Goal: Check status: Check status

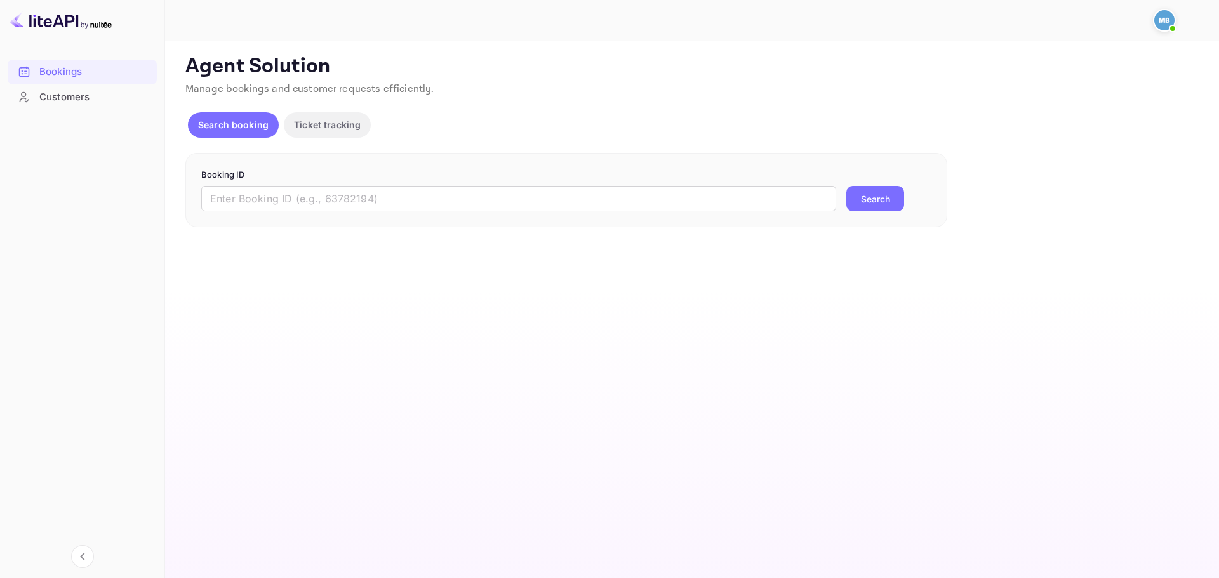
drag, startPoint x: 477, startPoint y: 198, endPoint x: 521, endPoint y: 214, distance: 46.6
click at [477, 198] on input "text" at bounding box center [518, 198] width 635 height 25
paste input "9372457"
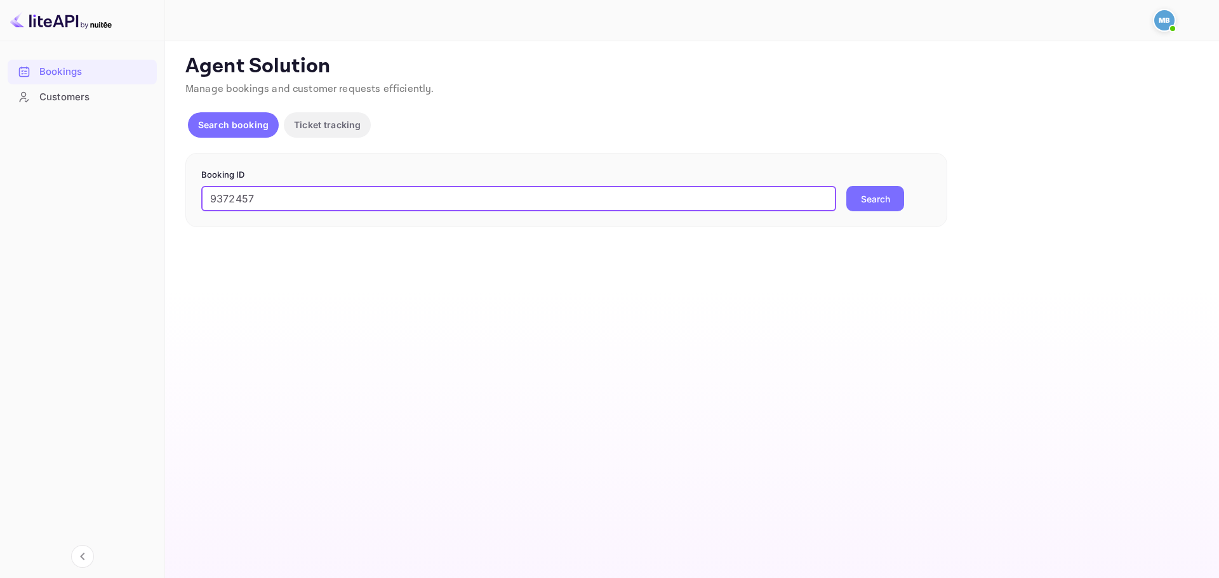
type input "9372457"
click at [893, 197] on button "Search" at bounding box center [875, 198] width 58 height 25
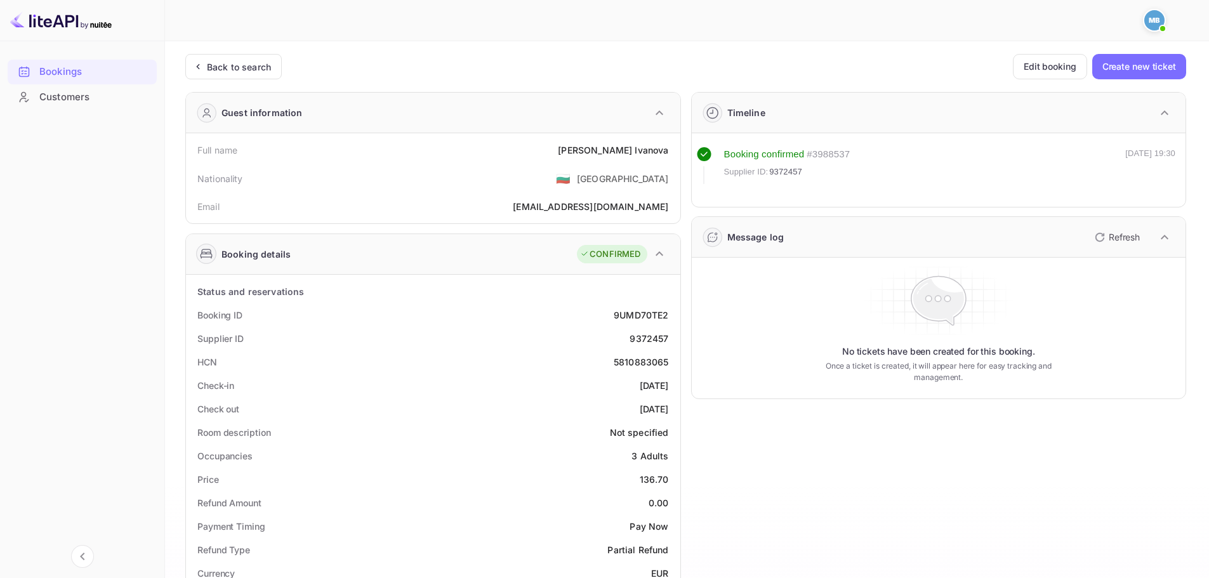
click at [1106, 242] on icon "button" at bounding box center [1099, 237] width 15 height 15
click at [1130, 232] on p "Refresh" at bounding box center [1124, 236] width 31 height 13
click at [1123, 234] on p "Refresh" at bounding box center [1124, 236] width 31 height 13
click at [1119, 234] on p "Refresh" at bounding box center [1124, 236] width 31 height 13
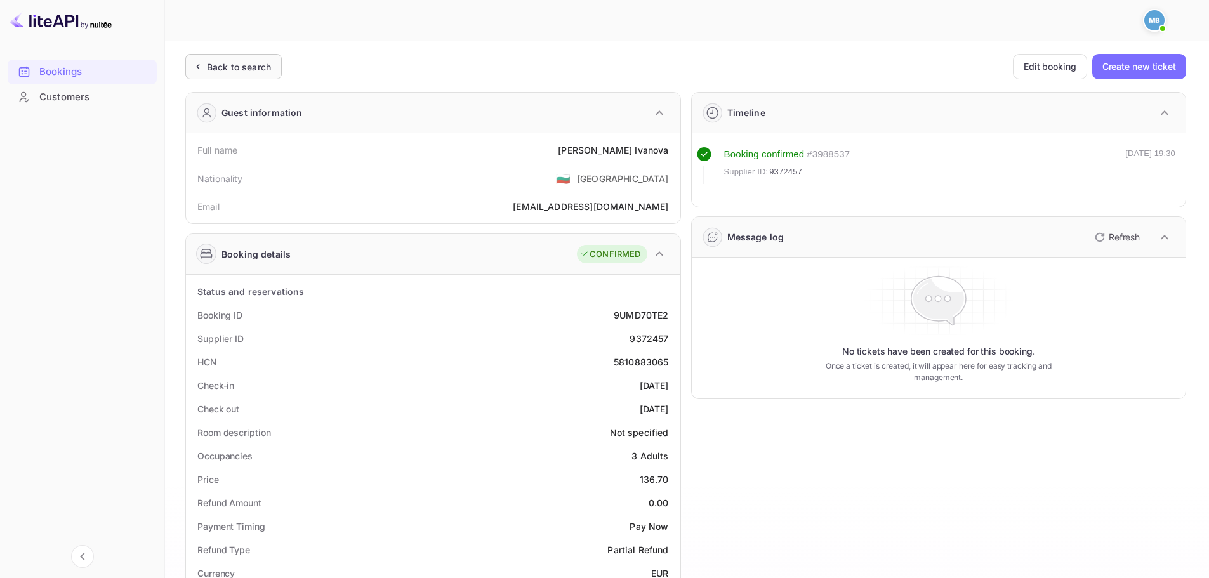
click at [251, 64] on div "Back to search" at bounding box center [239, 66] width 64 height 13
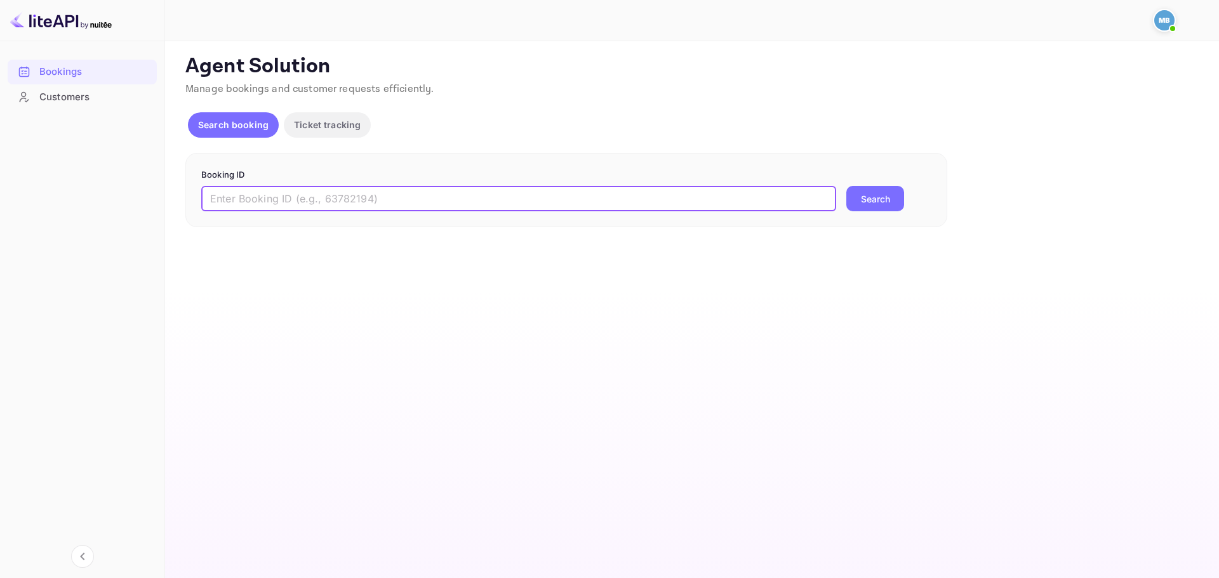
click at [342, 203] on input "text" at bounding box center [518, 198] width 635 height 25
paste input "9372457"
type input "9372457"
click at [846, 186] on button "Search" at bounding box center [875, 198] width 58 height 25
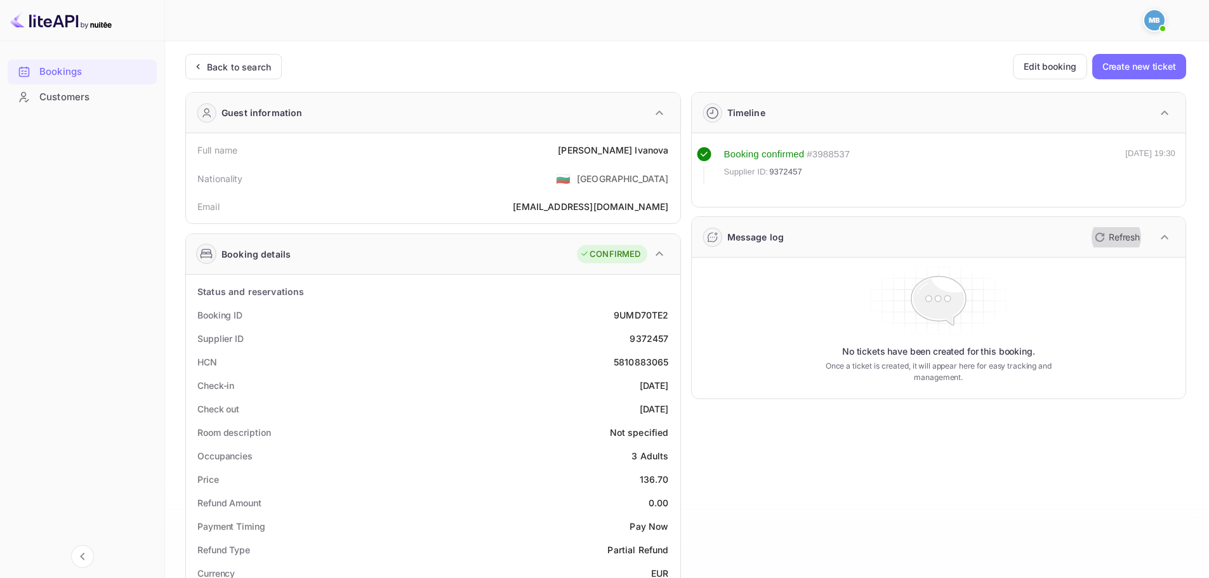
click at [1101, 232] on icon "button" at bounding box center [1099, 237] width 15 height 15
click at [1099, 235] on icon "button" at bounding box center [1099, 237] width 15 height 15
click at [213, 69] on div "Back to search" at bounding box center [239, 66] width 64 height 13
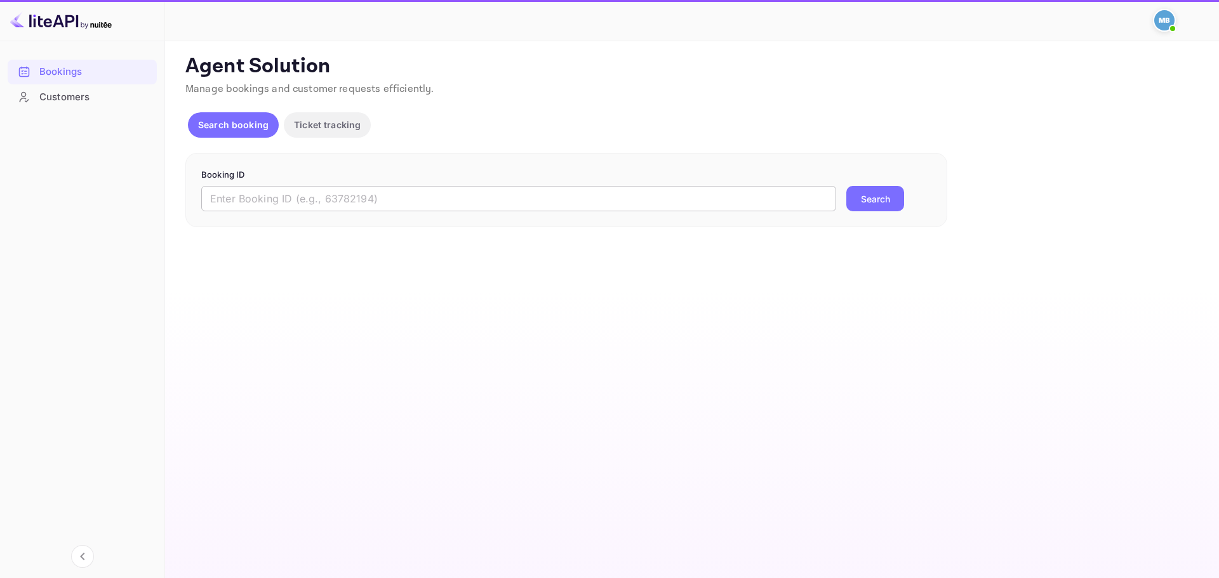
click at [347, 190] on input "text" at bounding box center [518, 198] width 635 height 25
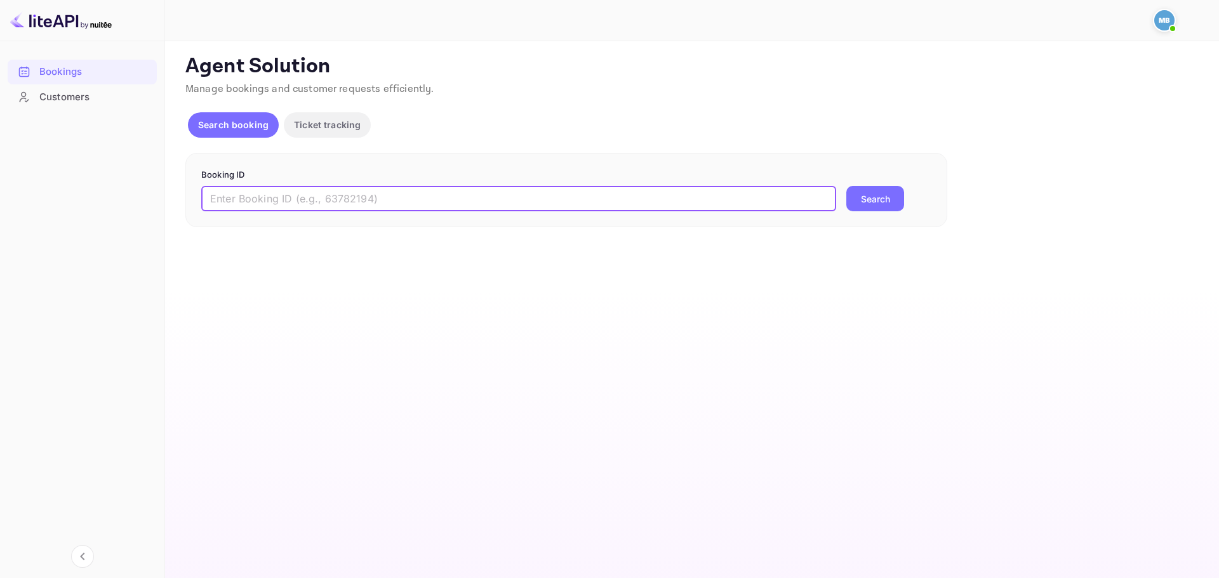
paste input "9372457"
type input "9372457"
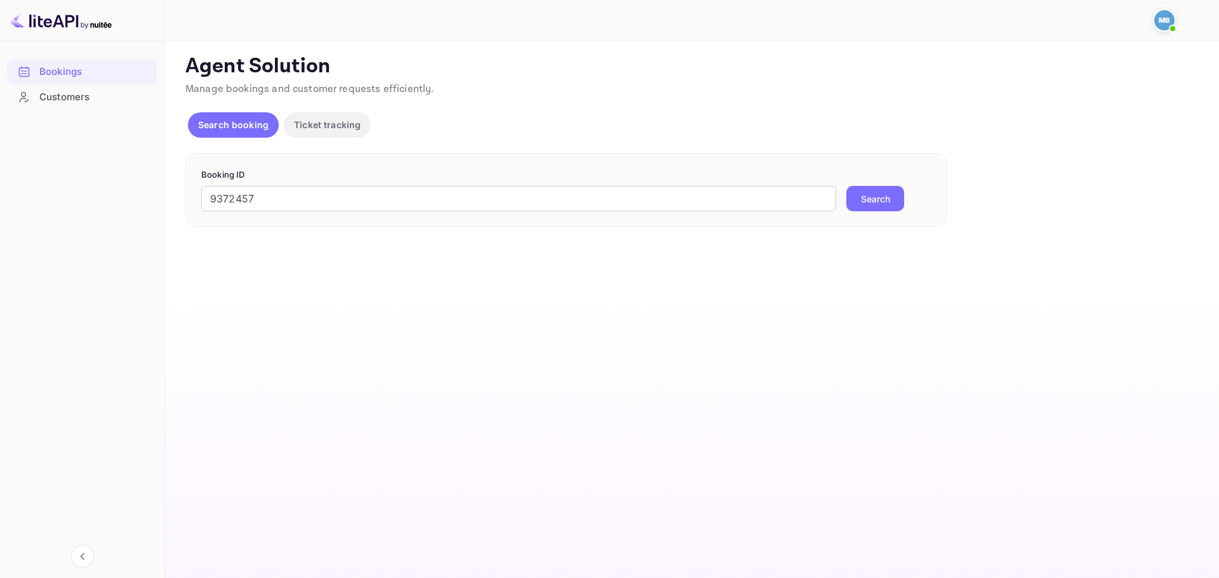
click at [887, 202] on button "Search" at bounding box center [875, 198] width 58 height 25
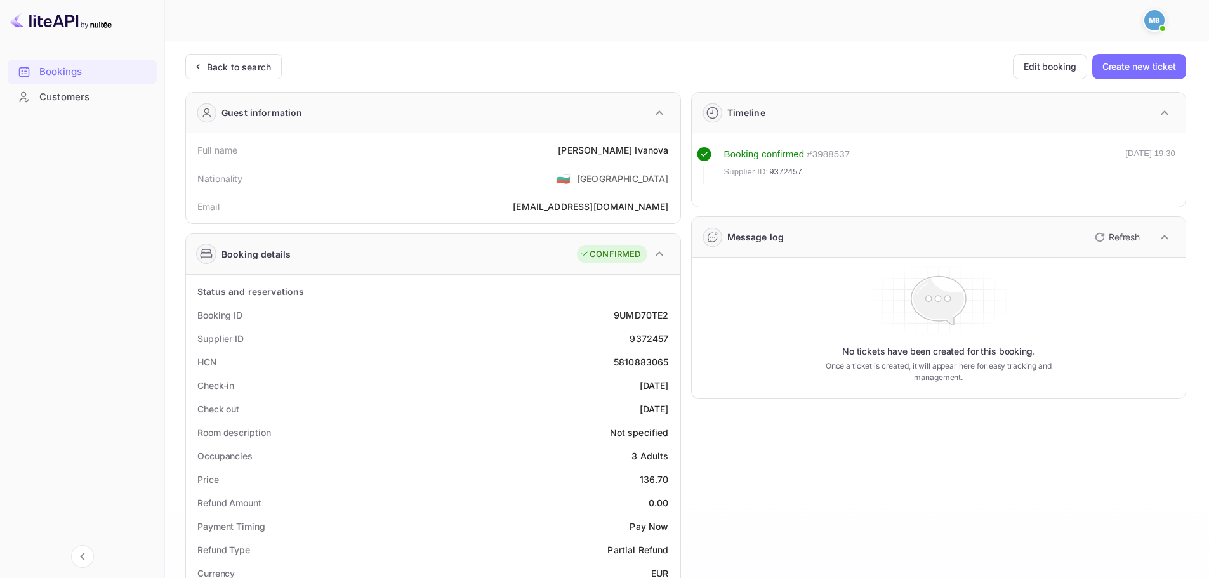
click at [1121, 239] on p "Refresh" at bounding box center [1124, 236] width 31 height 13
click at [1097, 241] on icon "button" at bounding box center [1100, 237] width 9 height 9
click at [1114, 231] on p "Refresh" at bounding box center [1124, 236] width 31 height 13
click at [1097, 237] on icon "button" at bounding box center [1099, 237] width 15 height 15
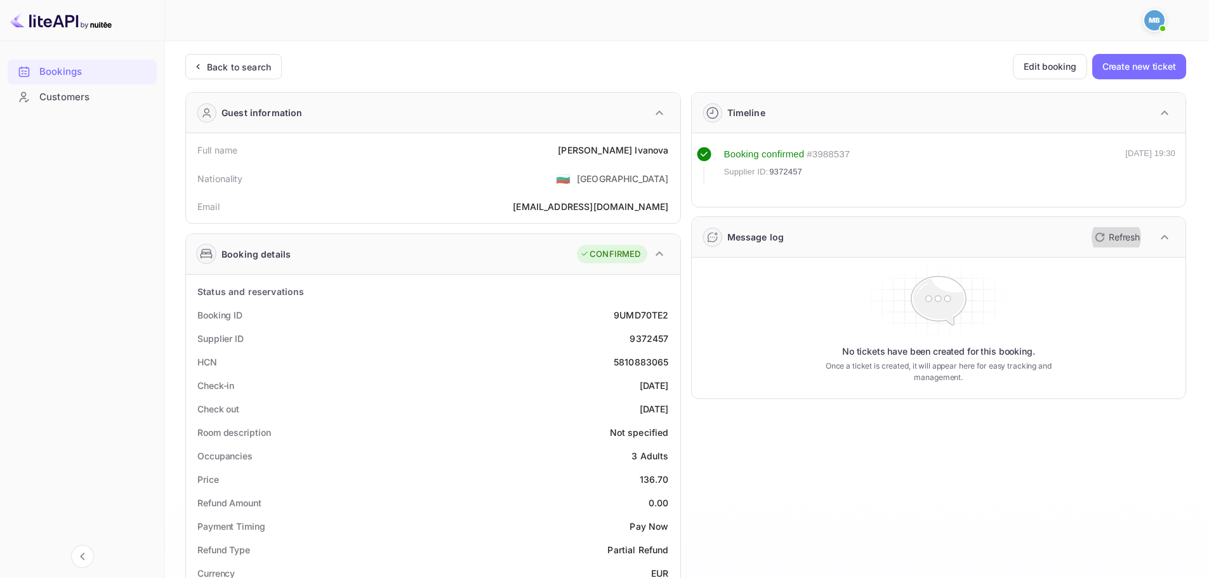
click at [1097, 237] on icon "button" at bounding box center [1099, 237] width 15 height 15
click at [1109, 236] on p "Refresh" at bounding box center [1124, 236] width 31 height 13
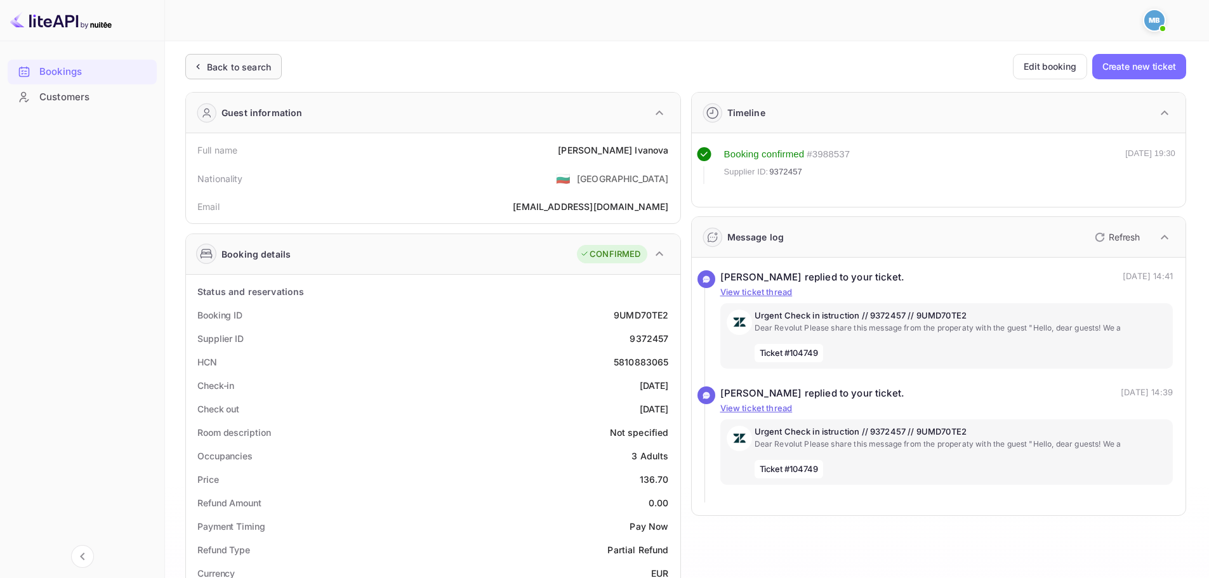
click at [249, 78] on div "Back to search" at bounding box center [233, 66] width 96 height 25
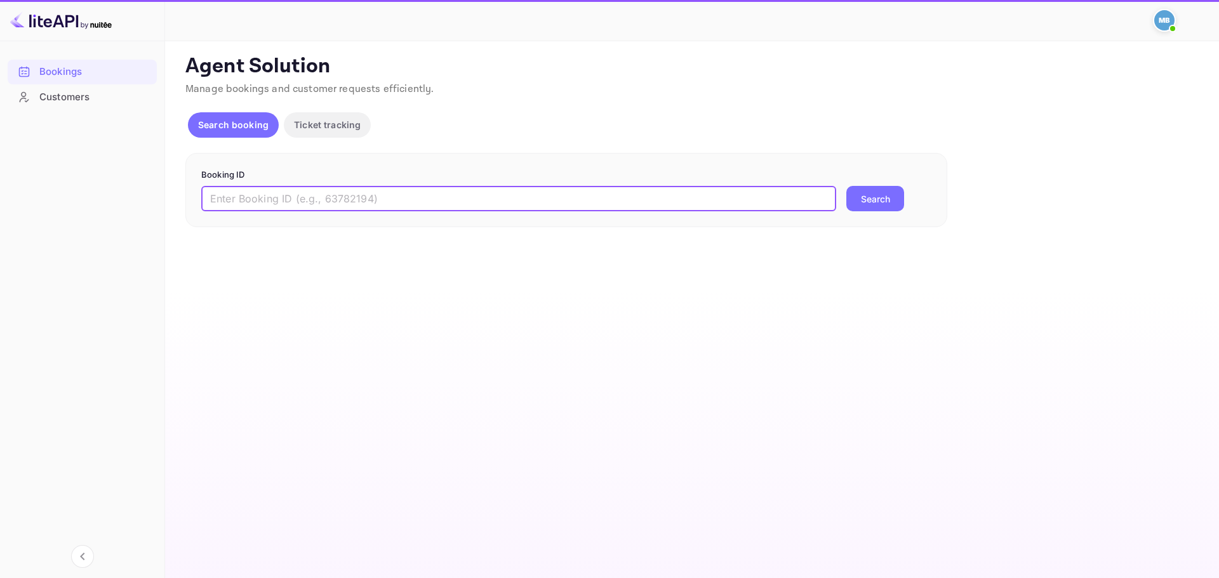
click at [401, 199] on input "text" at bounding box center [518, 198] width 635 height 25
paste input "JHeimV21j"
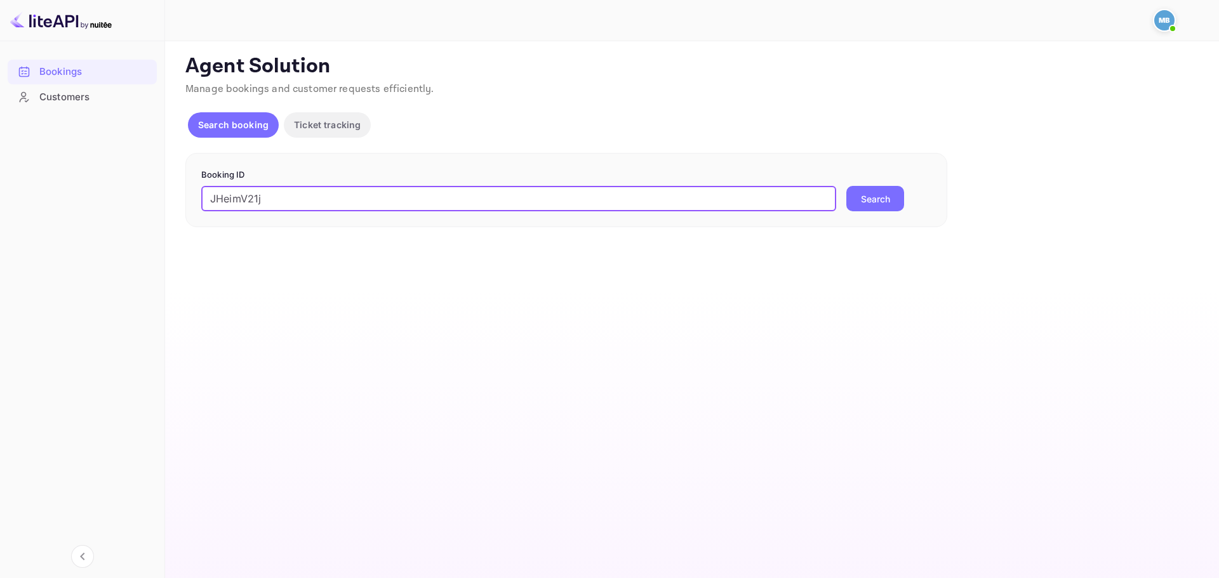
type input "JHeimV21j"
click at [880, 194] on button "Search" at bounding box center [875, 198] width 58 height 25
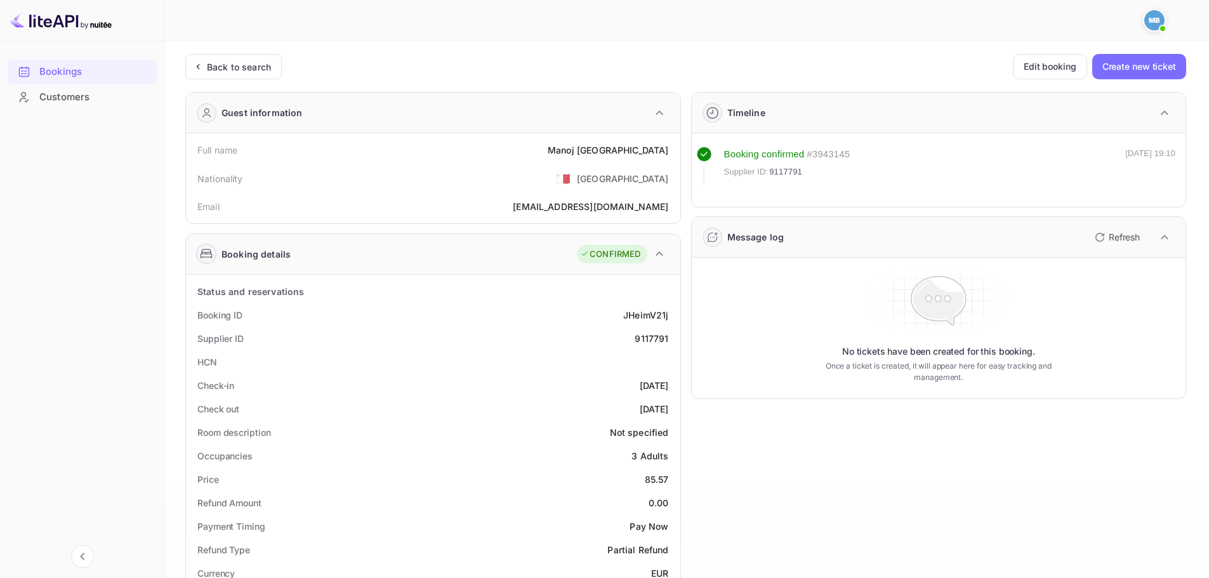
click at [666, 339] on div "9117791" at bounding box center [652, 338] width 34 height 13
copy div "9117791"
click at [1111, 238] on p "Refresh" at bounding box center [1124, 236] width 31 height 13
